Goal: Task Accomplishment & Management: Use online tool/utility

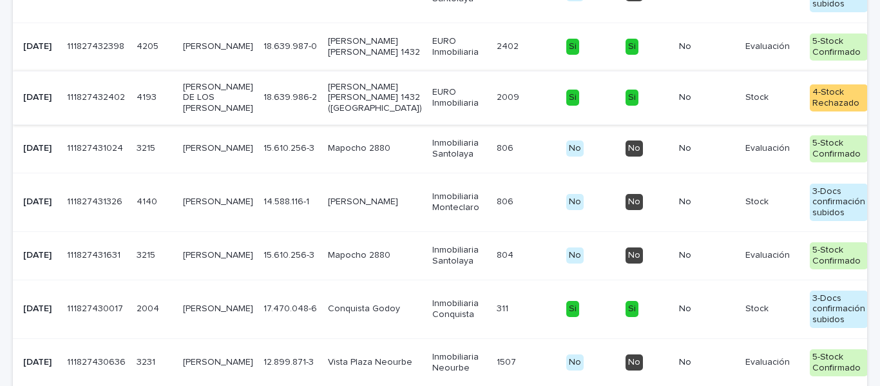
scroll to position [516, 0]
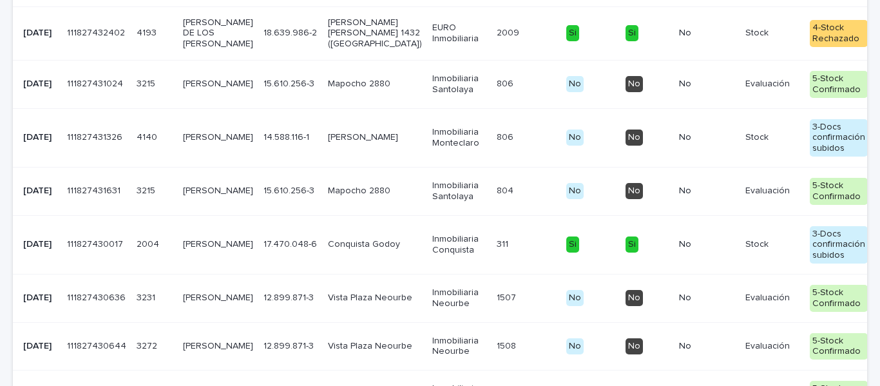
click at [202, 197] on p "[PERSON_NAME]" at bounding box center [218, 191] width 70 height 11
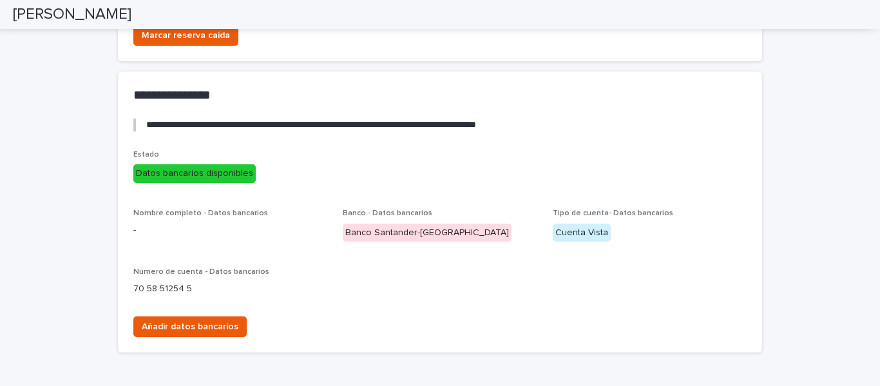
scroll to position [2320, 0]
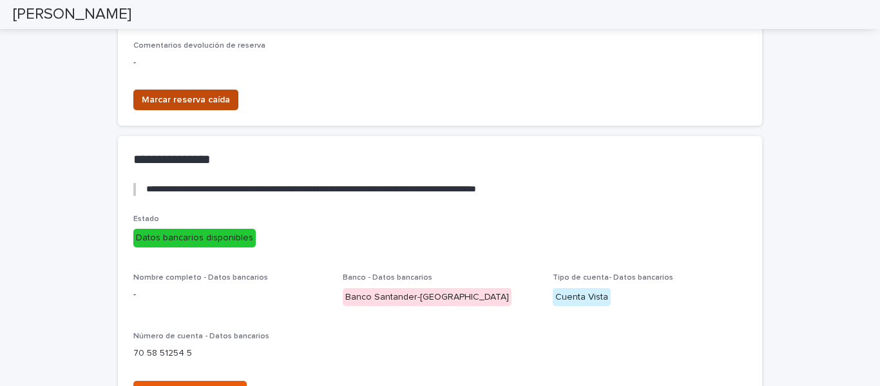
click at [206, 106] on span "Marcar reserva caída" at bounding box center [186, 99] width 88 height 13
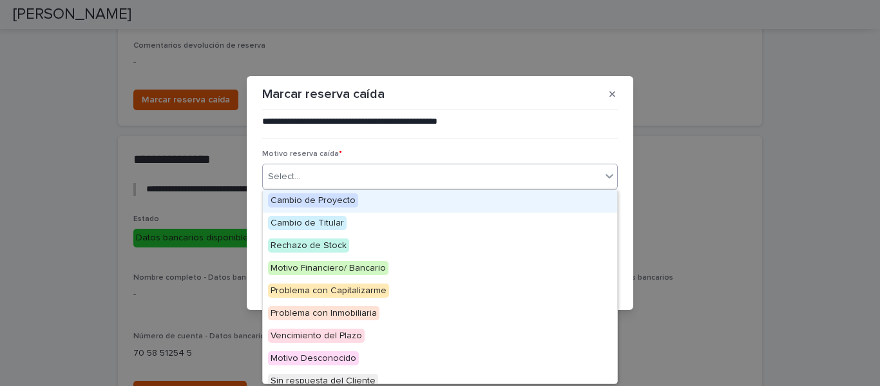
click at [318, 177] on div "Select..." at bounding box center [432, 176] width 338 height 21
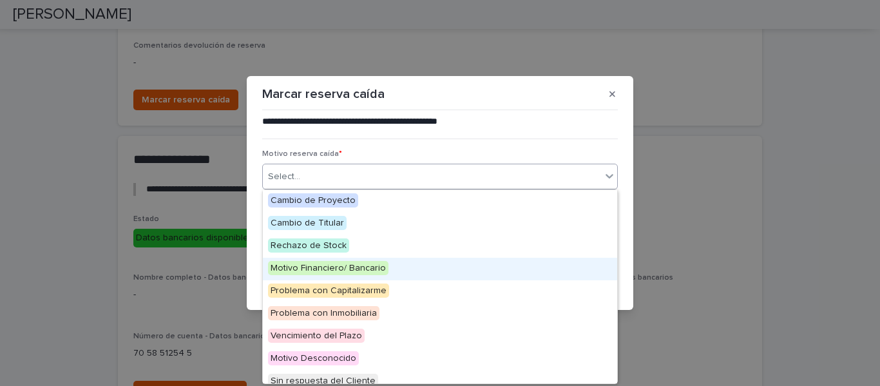
click at [372, 266] on span "Motivo Financiero/ Bancario" at bounding box center [328, 268] width 121 height 14
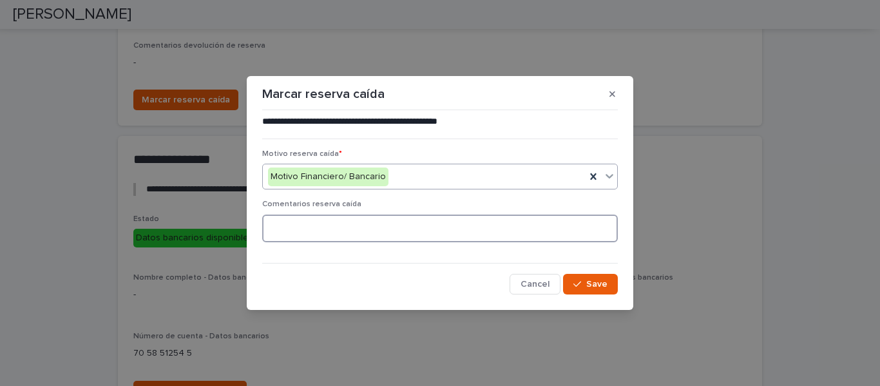
click at [324, 225] on textarea at bounding box center [440, 229] width 356 height 28
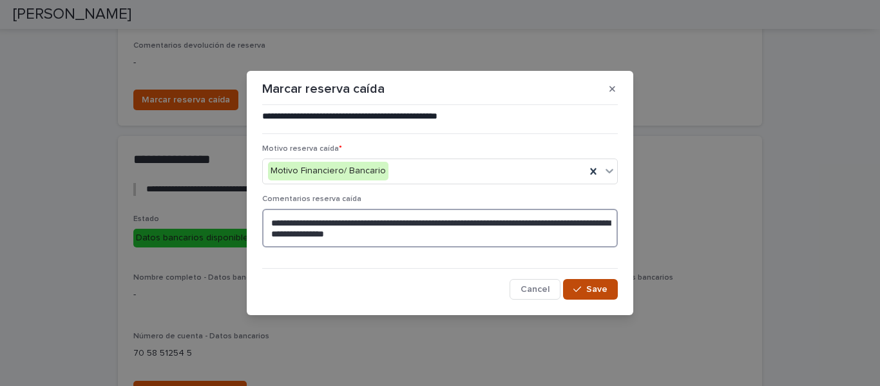
type textarea "**********"
click at [598, 287] on span "Save" at bounding box center [596, 289] width 21 height 9
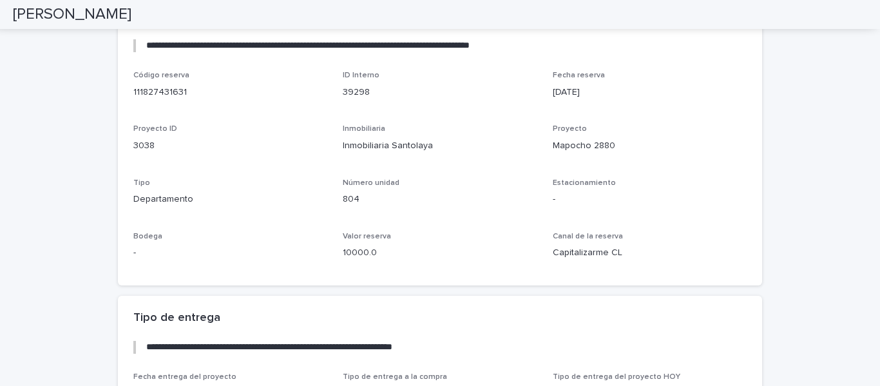
scroll to position [1611, 0]
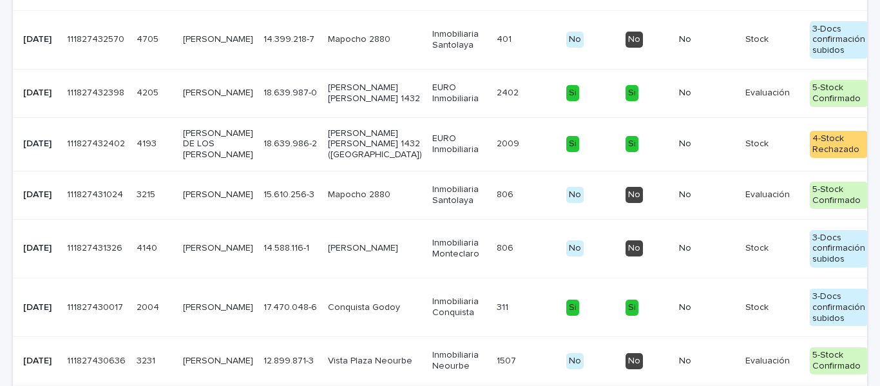
scroll to position [374, 0]
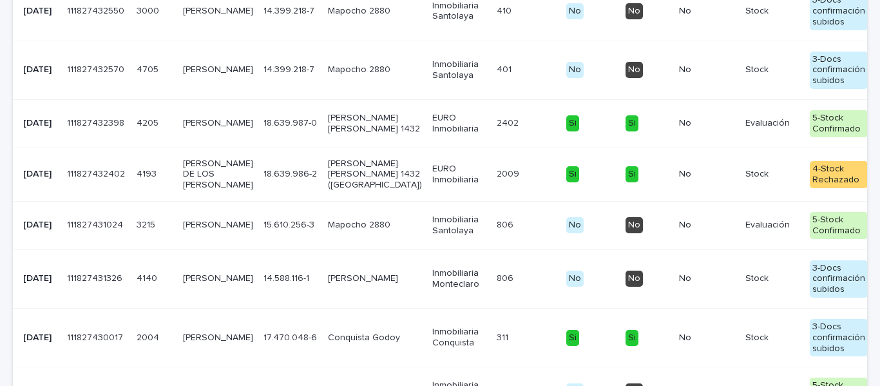
click at [197, 231] on p "[PERSON_NAME]" at bounding box center [218, 225] width 70 height 11
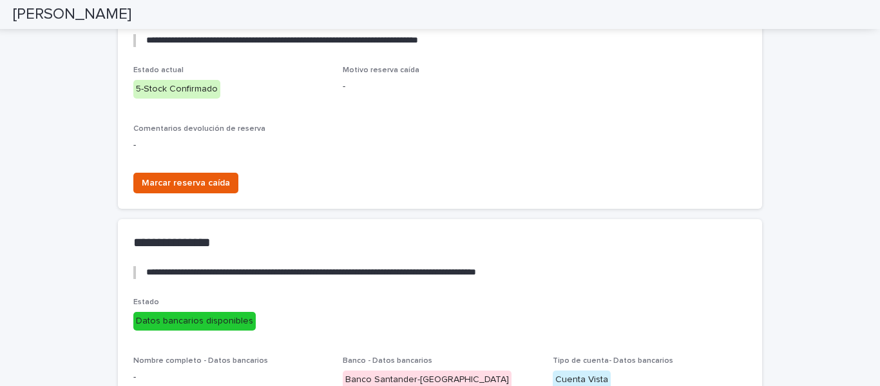
scroll to position [2320, 0]
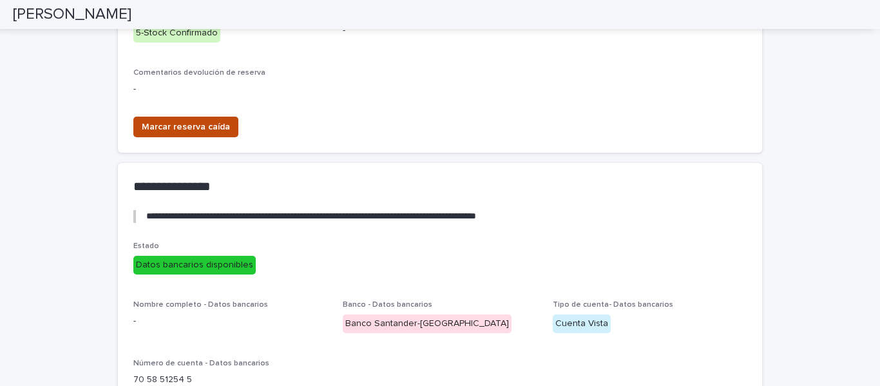
click at [153, 133] on span "Marcar reserva caída" at bounding box center [186, 127] width 88 height 13
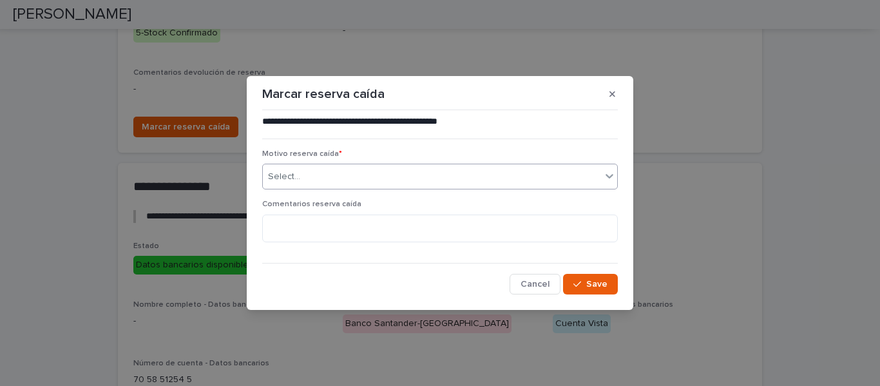
click at [330, 168] on div "Select..." at bounding box center [432, 176] width 338 height 21
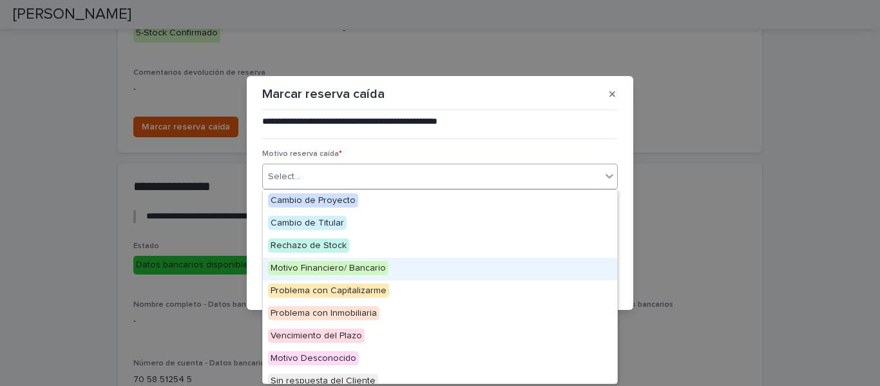
click at [330, 267] on span "Motivo Financiero/ Bancario" at bounding box center [328, 268] width 121 height 14
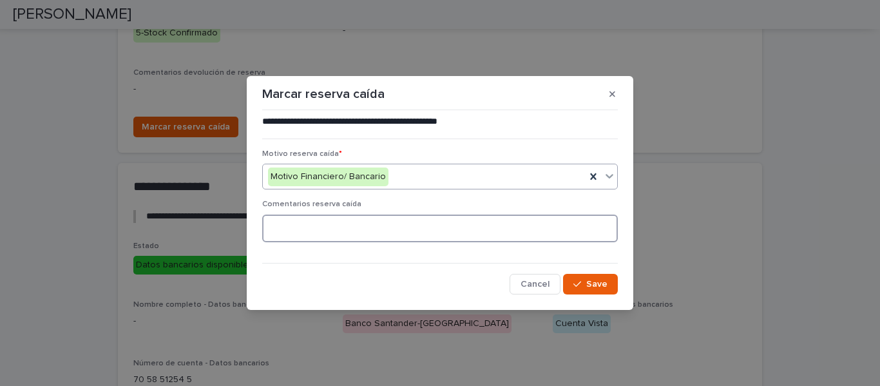
click at [307, 235] on textarea at bounding box center [440, 229] width 356 height 28
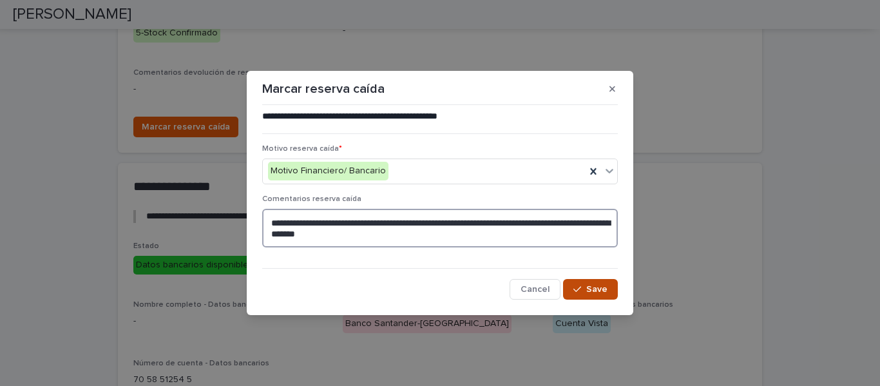
type textarea "**********"
click at [589, 286] on span "Save" at bounding box center [596, 289] width 21 height 9
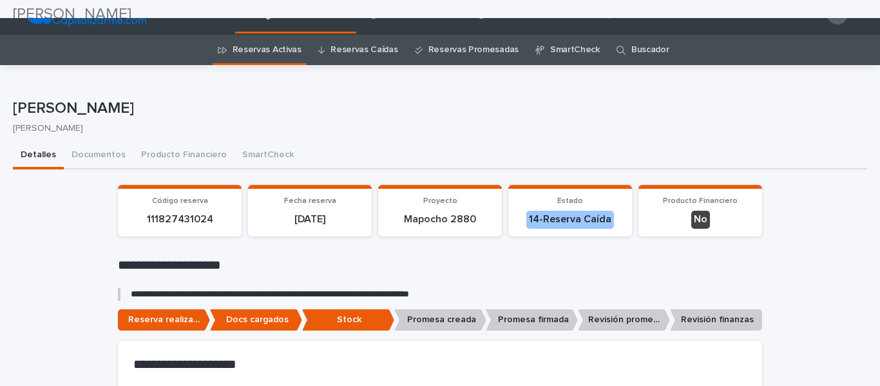
scroll to position [0, 0]
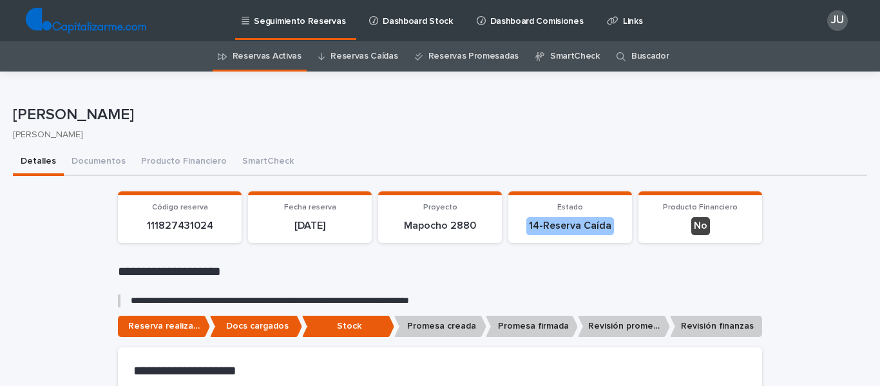
click at [357, 56] on link "Reservas Caídas" at bounding box center [364, 56] width 67 height 30
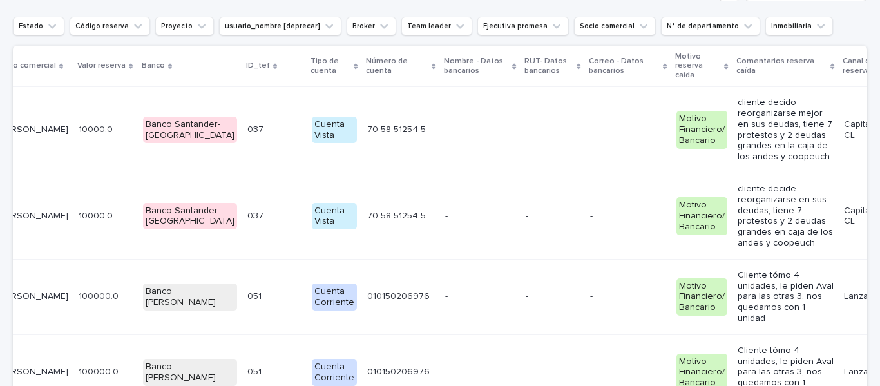
scroll to position [225, 0]
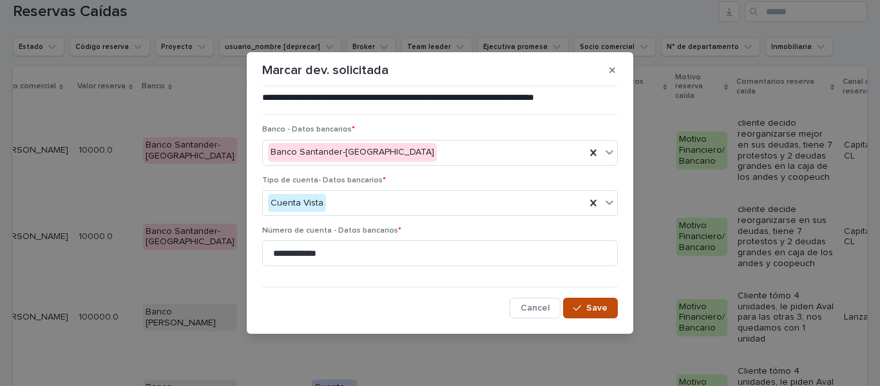
click at [592, 307] on span "Save" at bounding box center [596, 308] width 21 height 9
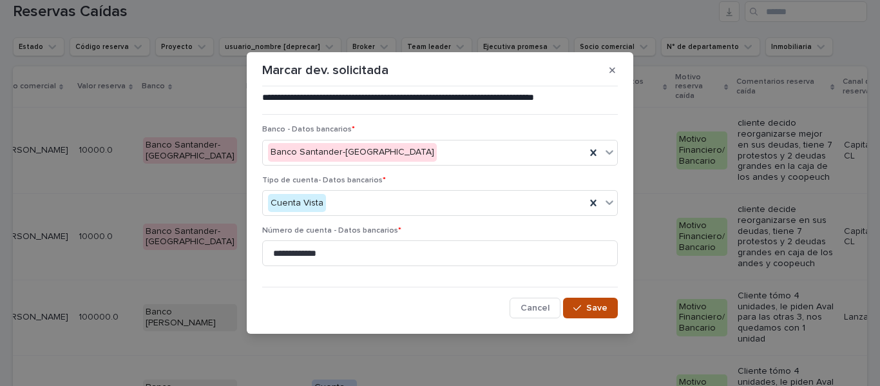
click at [592, 307] on span "Save" at bounding box center [596, 308] width 21 height 9
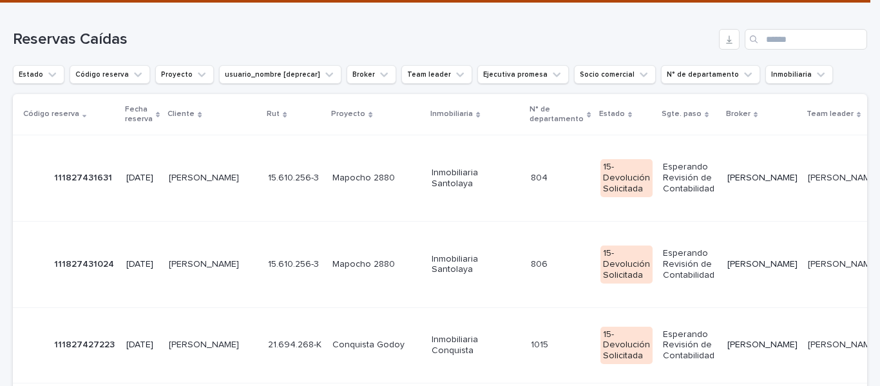
scroll to position [0, 0]
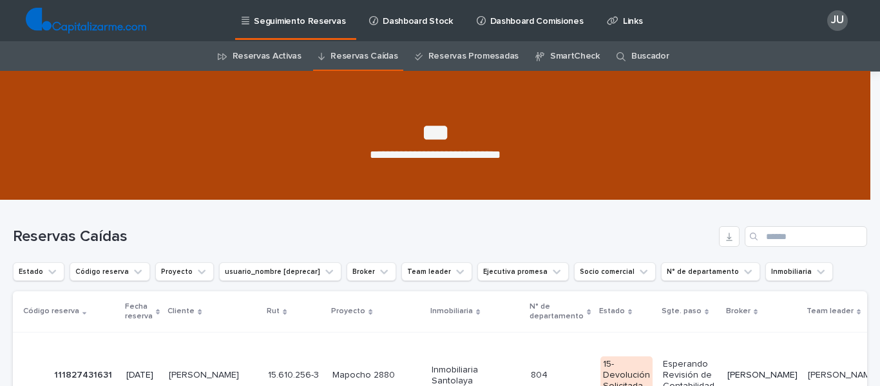
click at [256, 52] on link "Reservas Activas" at bounding box center [267, 56] width 69 height 30
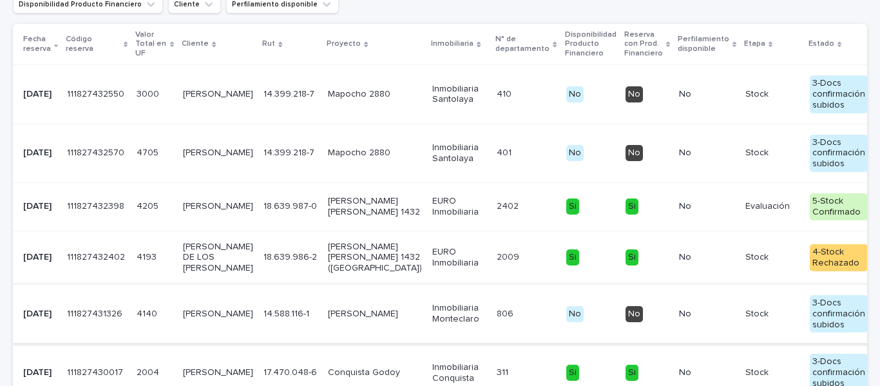
scroll to position [322, 0]
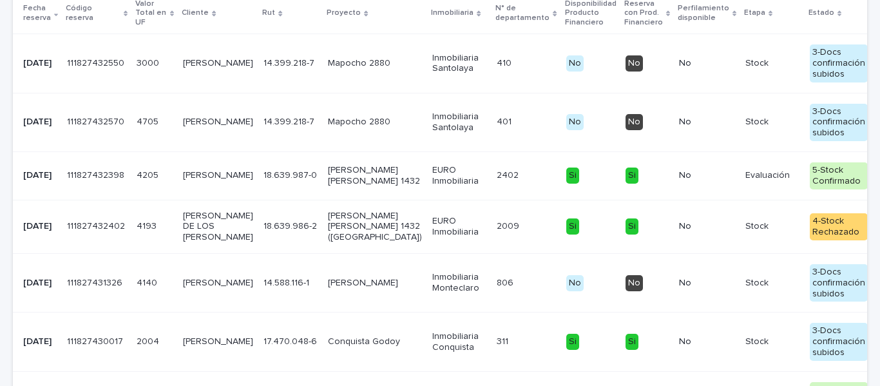
click at [195, 243] on p "[PERSON_NAME] DE LOS [PERSON_NAME]" at bounding box center [218, 227] width 70 height 32
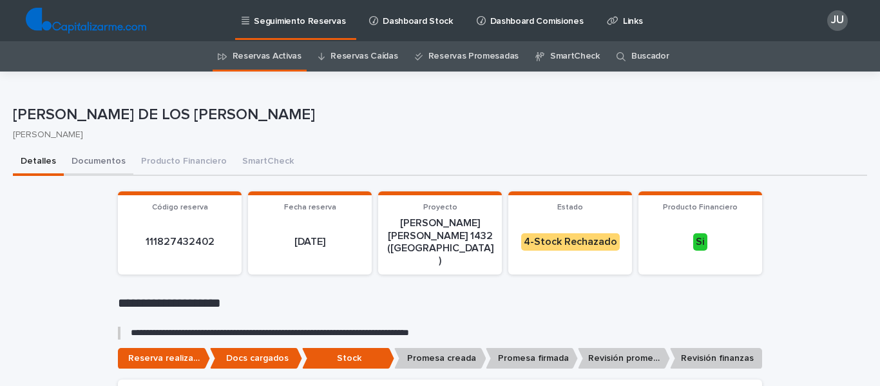
click at [93, 160] on button "Documentos" at bounding box center [99, 162] width 70 height 27
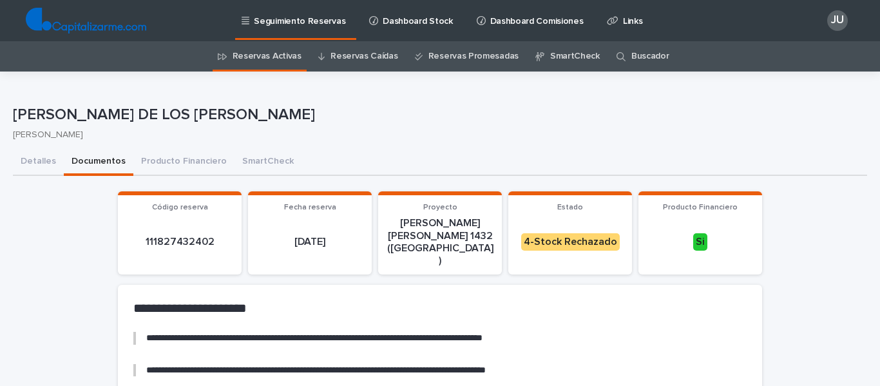
click at [255, 57] on link "Reservas Activas" at bounding box center [267, 56] width 69 height 30
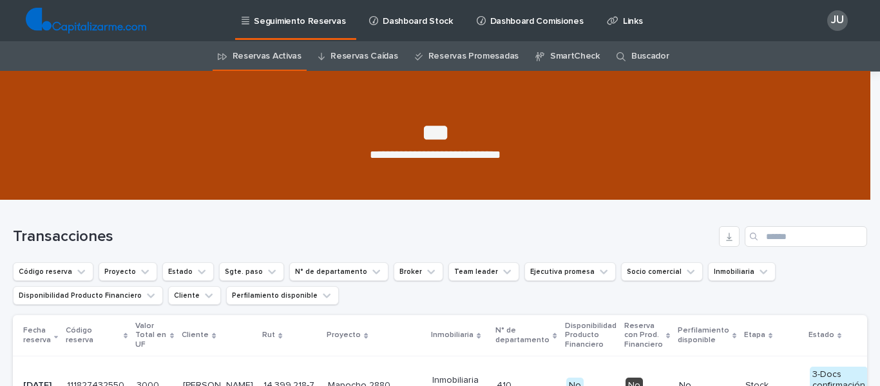
click at [271, 59] on link "Reservas Activas" at bounding box center [267, 56] width 69 height 30
